Goal: Task Accomplishment & Management: Complete application form

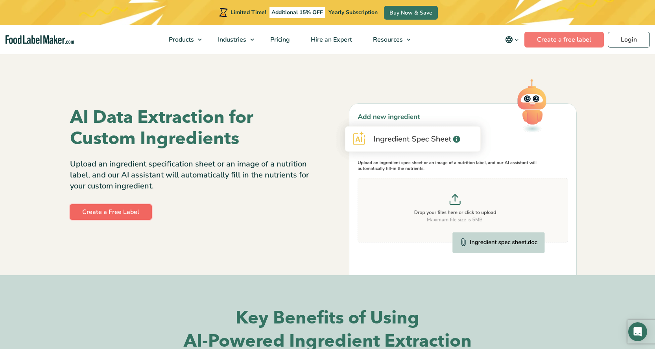
click at [127, 211] on link "Create a Free Label" at bounding box center [111, 212] width 82 height 16
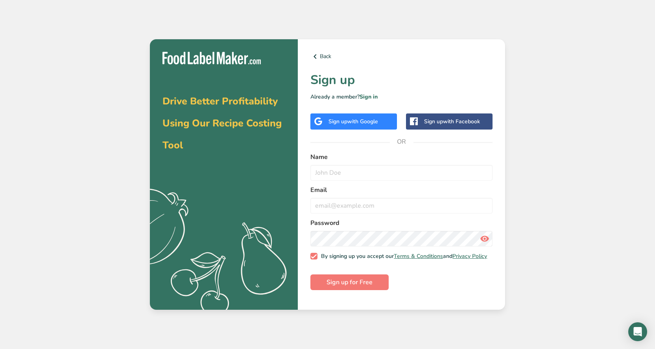
click at [333, 154] on label "Name" at bounding box center [401, 157] width 182 height 9
drag, startPoint x: 329, startPoint y: 154, endPoint x: 320, endPoint y: 154, distance: 9.4
click at [320, 154] on label "Name" at bounding box center [401, 157] width 182 height 9
drag, startPoint x: 339, startPoint y: 151, endPoint x: 340, endPoint y: 159, distance: 8.3
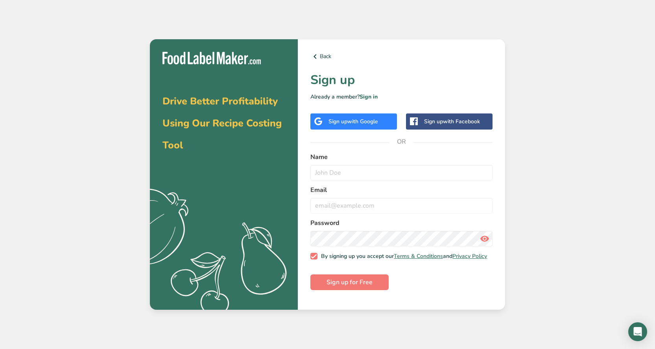
click at [339, 151] on div "Back Sign up Already a member? Sign in Sign up with Google Sign up with Faceboo…" at bounding box center [401, 174] width 207 height 271
click at [329, 175] on input "text" at bounding box center [401, 173] width 182 height 16
click at [335, 156] on label "Name" at bounding box center [401, 157] width 182 height 9
click at [327, 197] on div "Email" at bounding box center [401, 200] width 182 height 28
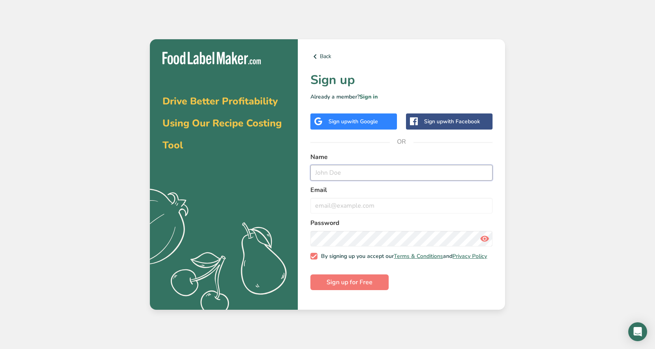
click at [325, 175] on input "text" at bounding box center [401, 173] width 182 height 16
type input "n"
click at [377, 123] on span "with Google" at bounding box center [362, 121] width 31 height 7
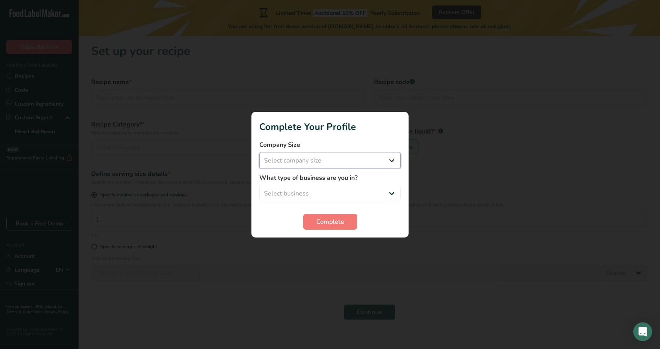
click at [390, 166] on select "Select company size Fewer than 10 Employees 10 to 50 Employees 51 to 500 Employ…" at bounding box center [330, 161] width 142 height 16
select select "2"
click at [259, 153] on select "Select company size Fewer than 10 Employees 10 to 50 Employees 51 to 500 Employ…" at bounding box center [330, 161] width 142 height 16
click at [393, 194] on select "Select business Packaged Food Manufacturer Restaurant & Cafe Bakery Meal Plans …" at bounding box center [330, 194] width 142 height 16
select select "8"
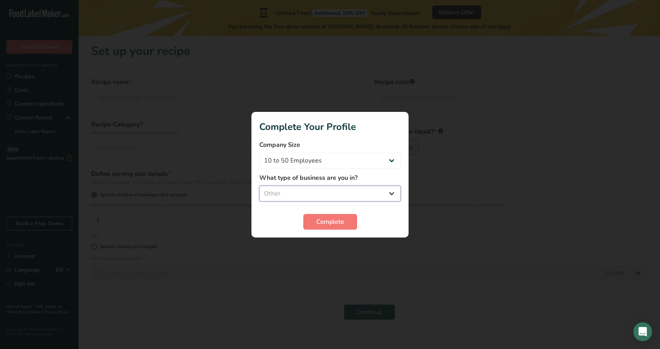
click at [259, 186] on select "Select business Packaged Food Manufacturer Restaurant & Cafe Bakery Meal Plans …" at bounding box center [330, 194] width 142 height 16
click at [326, 218] on span "Complete" at bounding box center [330, 221] width 28 height 9
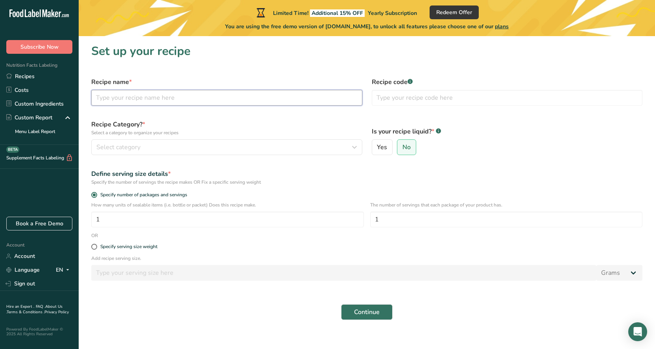
click at [204, 98] on input "text" at bounding box center [226, 98] width 271 height 16
type input "b"
type input "Blood Sugar Biters"
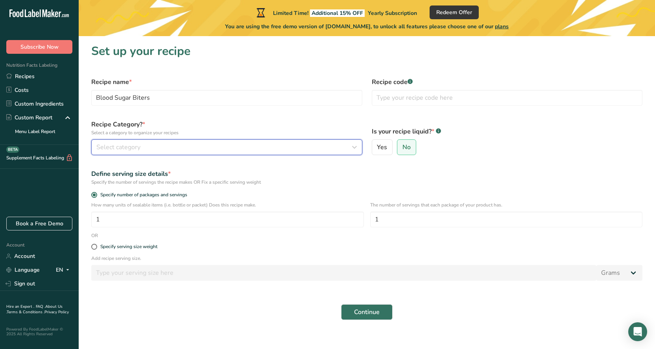
click at [354, 147] on icon "button" at bounding box center [353, 147] width 9 height 14
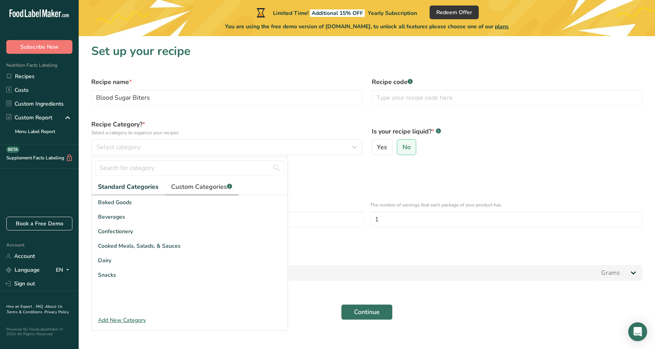
click at [191, 188] on span "Custom Categories .a-a{fill:#347362;}.b-a{fill:#fff;}" at bounding box center [201, 186] width 61 height 9
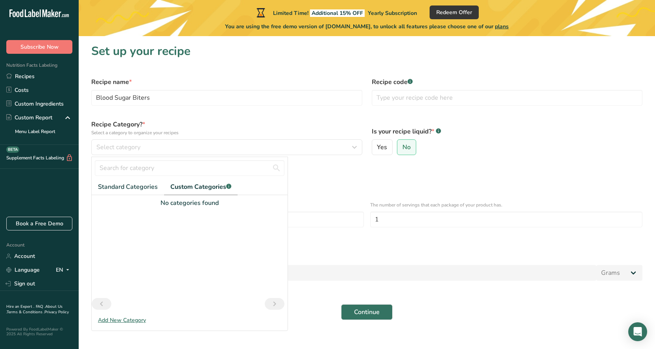
click at [129, 200] on div "No categories found" at bounding box center [190, 203] width 196 height 9
click at [230, 205] on div "No categories found" at bounding box center [190, 203] width 196 height 9
click at [148, 186] on span "Standard Categories" at bounding box center [128, 186] width 60 height 9
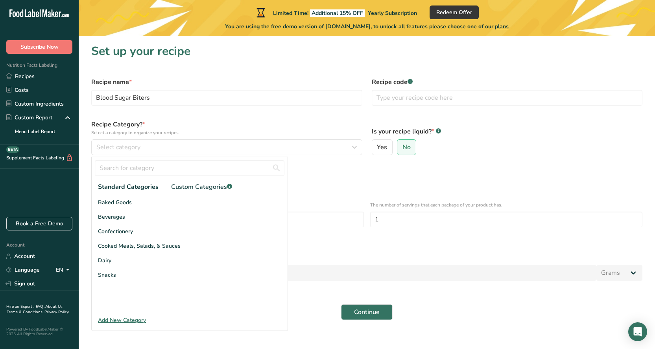
click at [120, 321] on div "Add New Category" at bounding box center [190, 320] width 196 height 8
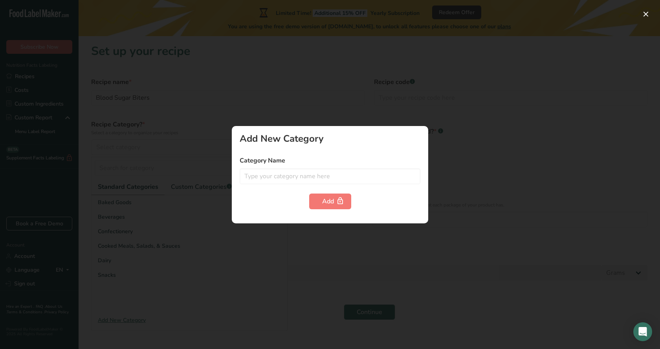
click at [267, 160] on label "Category Name" at bounding box center [330, 160] width 181 height 9
click at [258, 173] on input "text" at bounding box center [330, 177] width 181 height 16
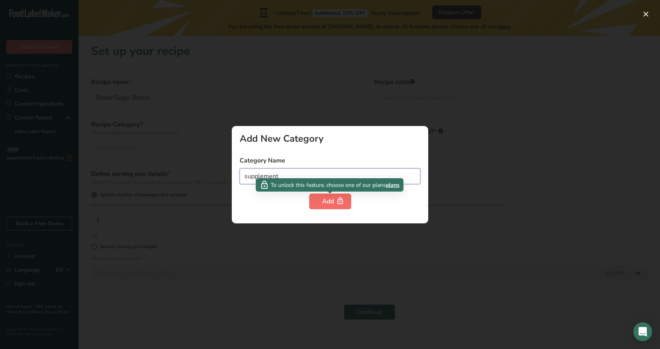
type input "supplement"
click at [349, 205] on button "Add" at bounding box center [330, 202] width 42 height 16
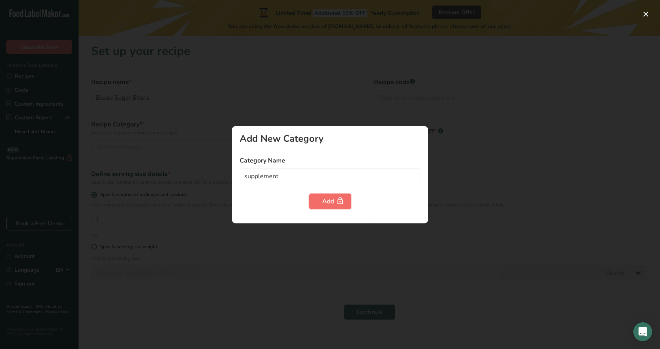
click at [324, 205] on div "Add" at bounding box center [330, 201] width 16 height 9
click at [307, 196] on div "Add" at bounding box center [330, 202] width 181 height 16
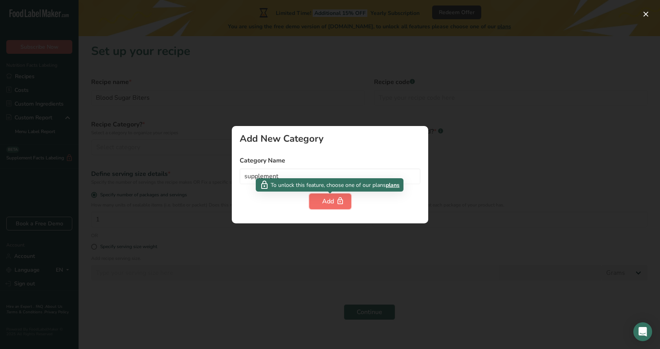
click at [314, 197] on button "Add" at bounding box center [330, 202] width 42 height 16
click at [341, 205] on icon "button" at bounding box center [340, 201] width 8 height 12
click at [327, 199] on div "Add" at bounding box center [330, 201] width 16 height 9
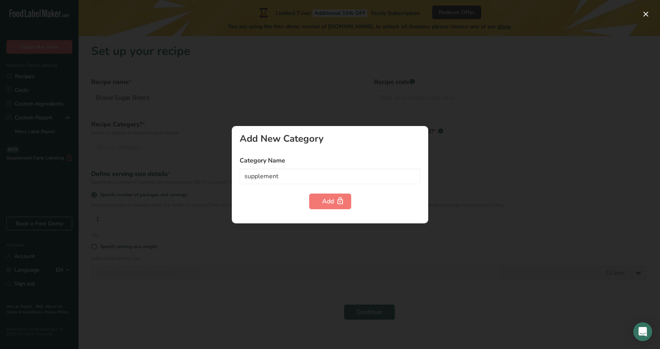
click at [425, 132] on div "Add New Category Category Name supplement Add" at bounding box center [330, 174] width 197 height 97
drag, startPoint x: 464, startPoint y: 118, endPoint x: 432, endPoint y: 113, distance: 33.1
click at [464, 117] on div at bounding box center [330, 174] width 660 height 349
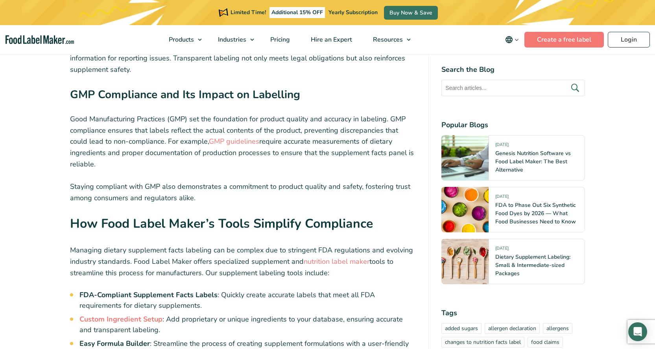
scroll to position [3633, 0]
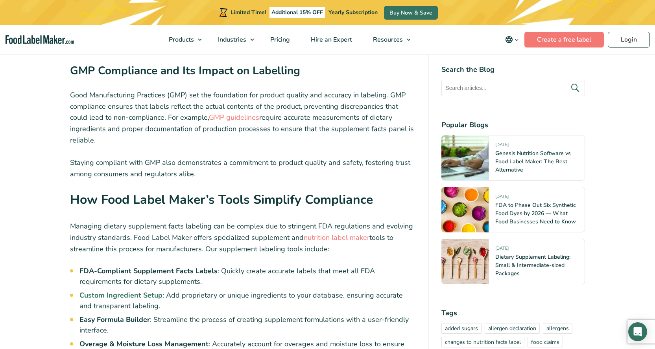
click at [108, 291] on strong "Custom Ingredient Setup" at bounding box center [120, 295] width 83 height 9
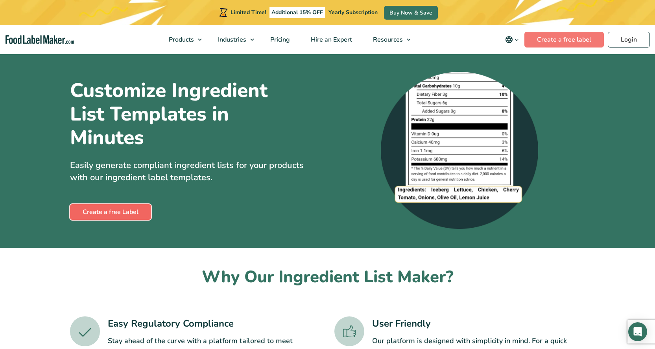
click at [125, 215] on link "Create a free Label" at bounding box center [110, 212] width 81 height 16
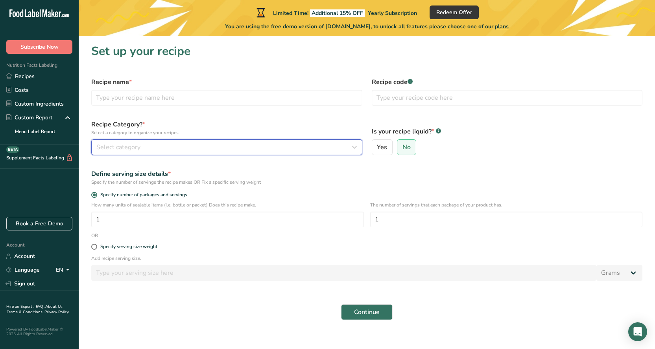
click at [355, 148] on icon "button" at bounding box center [353, 147] width 9 height 14
